Goal: Task Accomplishment & Management: Manage account settings

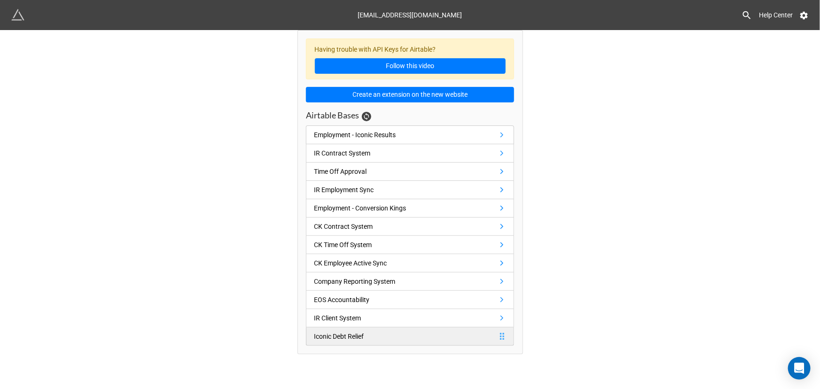
click at [344, 334] on div "Iconic Debt Relief" at bounding box center [339, 336] width 50 height 10
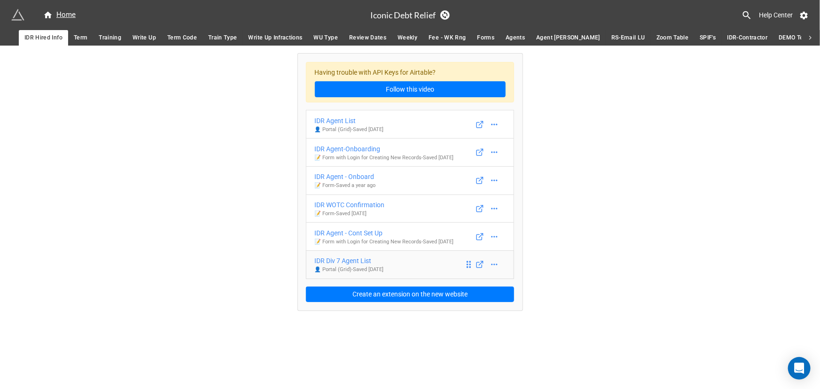
click at [346, 261] on div "IDR Div 7 Agent List" at bounding box center [349, 261] width 69 height 10
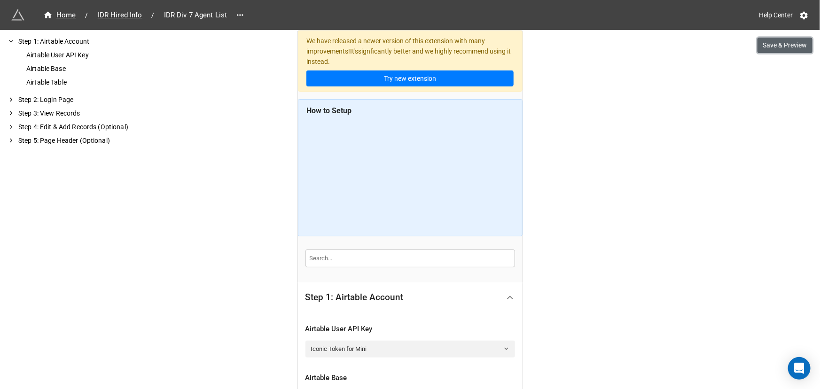
click at [778, 49] on button "Save & Preview" at bounding box center [784, 46] width 55 height 16
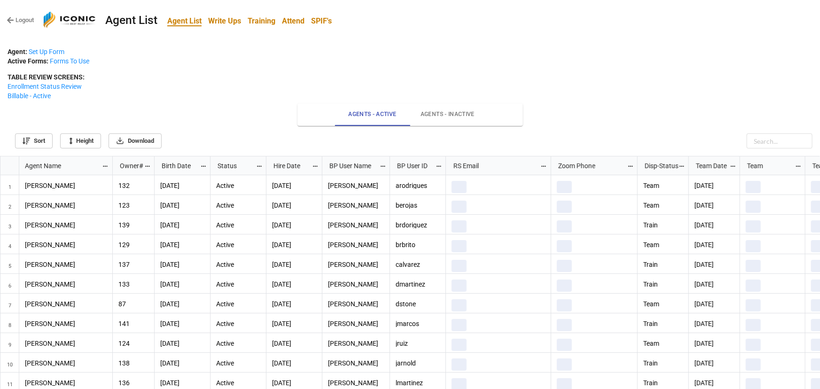
scroll to position [227, 814]
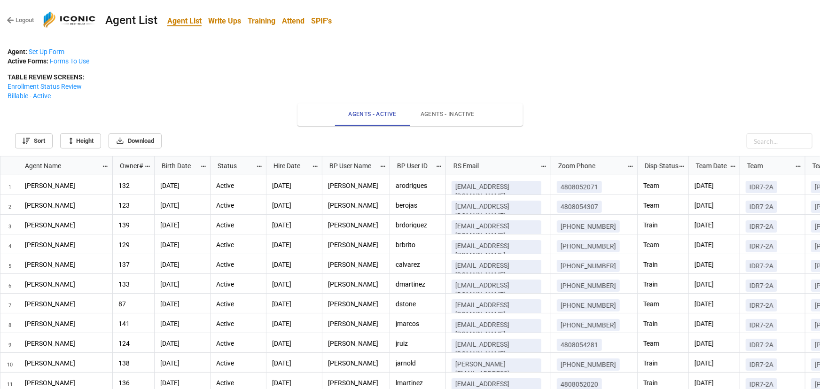
click at [25, 19] on link "Logout" at bounding box center [20, 20] width 27 height 9
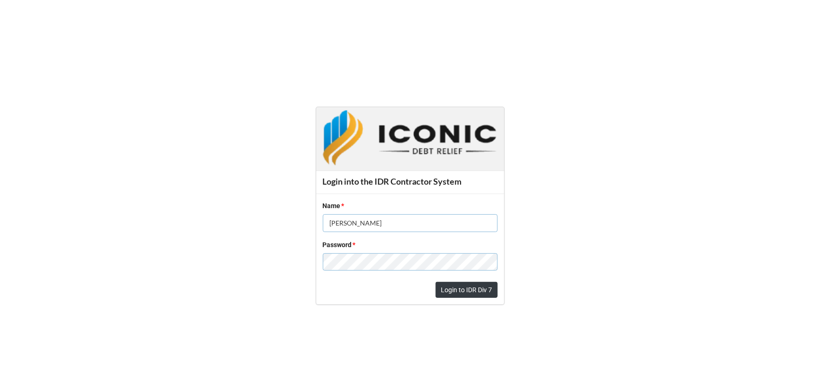
drag, startPoint x: 379, startPoint y: 227, endPoint x: 295, endPoint y: 225, distance: 84.1
click at [295, 225] on form "Login into the IDR Contractor System Name * Chris Woods Password * Login to IDR…" at bounding box center [410, 205] width 820 height 351
paste input "Jose Alvarez"
type input "Jose Alvarez"
click at [282, 255] on form "Login into the IDR Contractor System Name * Jose Alvarez Password * Login to ID…" at bounding box center [410, 205] width 820 height 351
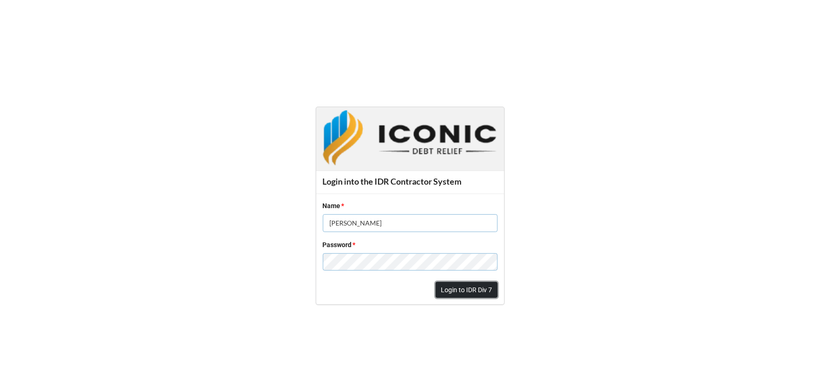
click at [461, 288] on button "Login to IDR Div 7" at bounding box center [466, 290] width 62 height 16
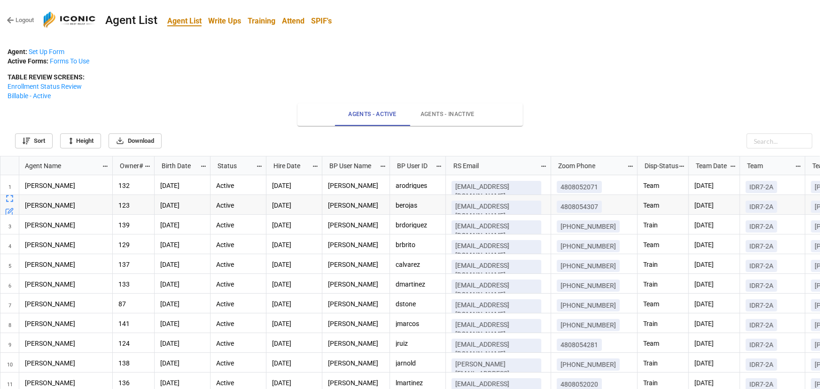
click at [298, 23] on b "Attend" at bounding box center [293, 20] width 23 height 9
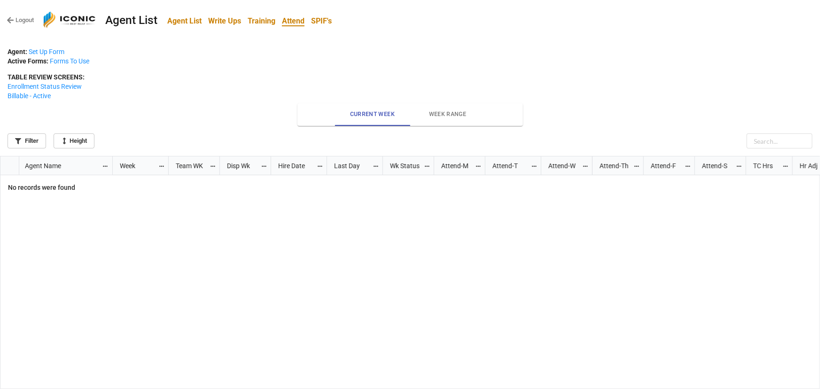
scroll to position [227, 814]
click at [188, 23] on b "Agent List" at bounding box center [184, 20] width 34 height 9
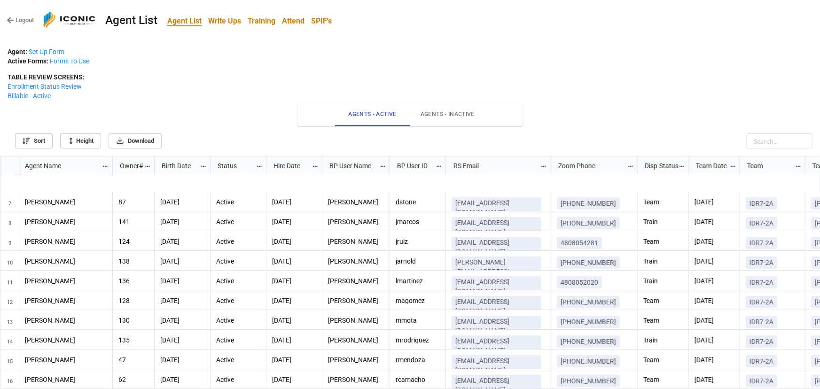
scroll to position [146, 0]
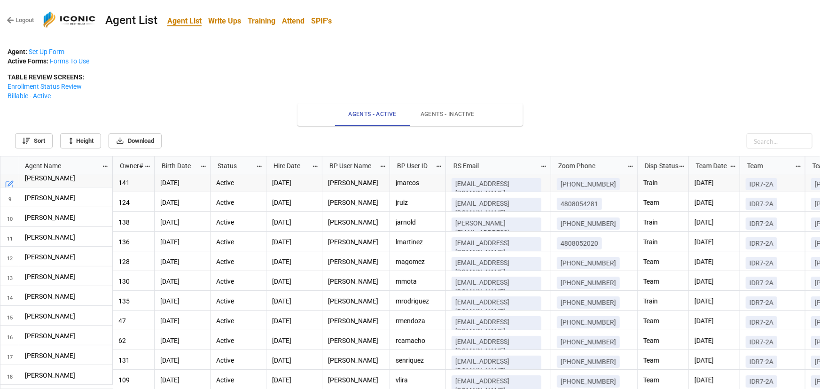
click at [331, 20] on b "SPIF's" at bounding box center [321, 20] width 21 height 9
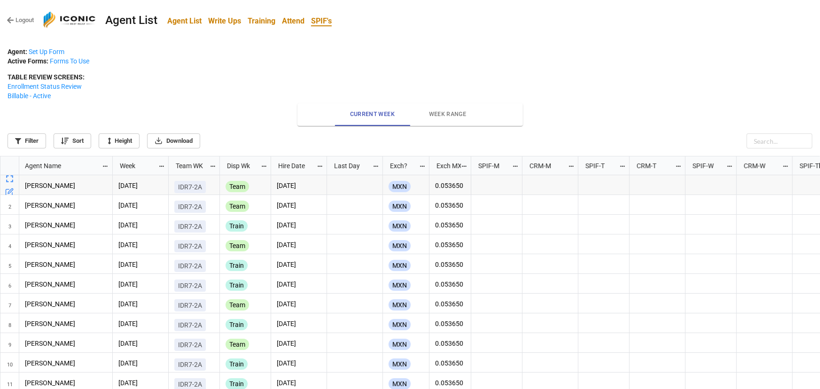
click at [455, 115] on span "Week Range" at bounding box center [448, 114] width 64 height 10
click at [449, 114] on span "Week Range" at bounding box center [448, 114] width 64 height 10
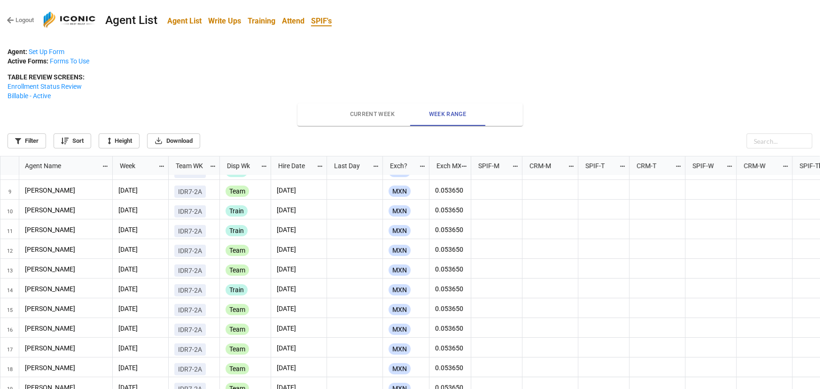
scroll to position [358, 0]
